Goal: Task Accomplishment & Management: Use online tool/utility

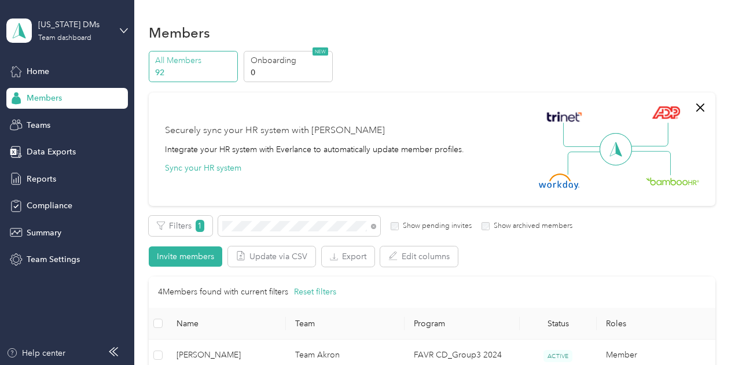
scroll to position [69, 0]
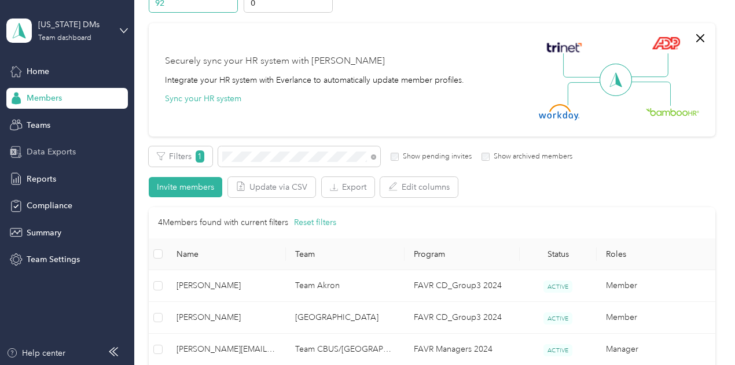
click at [115, 153] on section "[US_STATE] DMs Team dashboard Home Members Teams Data Exports Reports Complianc…" at bounding box center [364, 182] width 729 height 365
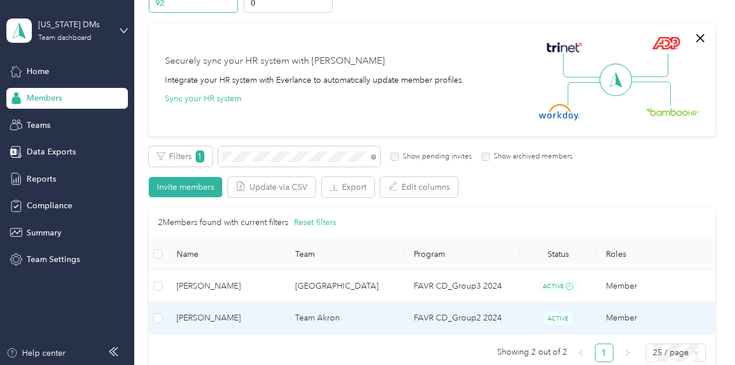
click at [205, 314] on span "[PERSON_NAME]" at bounding box center [226, 318] width 100 height 13
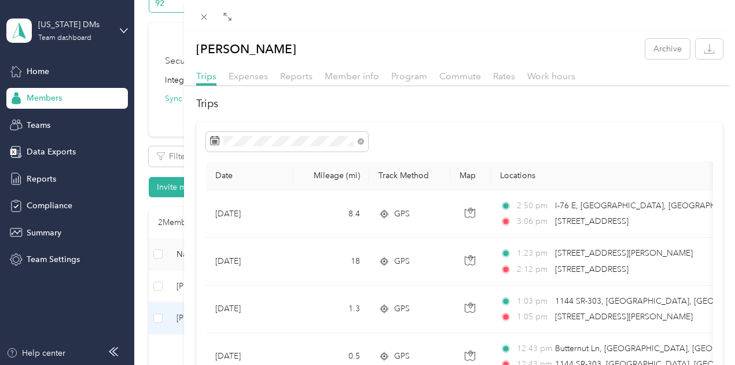
click at [411, 26] on div at bounding box center [459, 15] width 551 height 31
click at [232, 19] on icon at bounding box center [227, 16] width 9 height 9
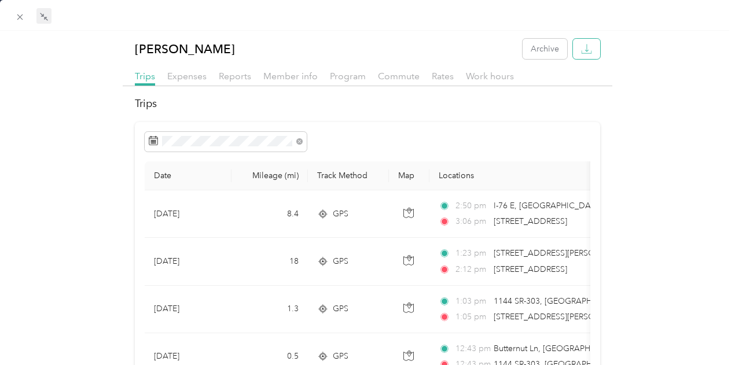
click at [578, 42] on button "button" at bounding box center [586, 49] width 27 height 20
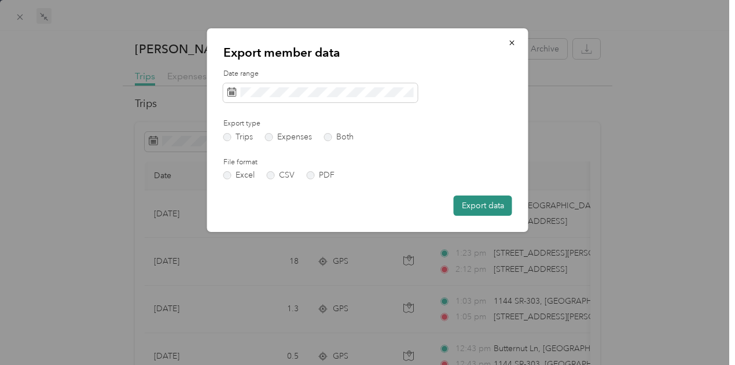
click at [488, 208] on button "Export data" at bounding box center [482, 205] width 58 height 20
